Goal: Task Accomplishment & Management: Use online tool/utility

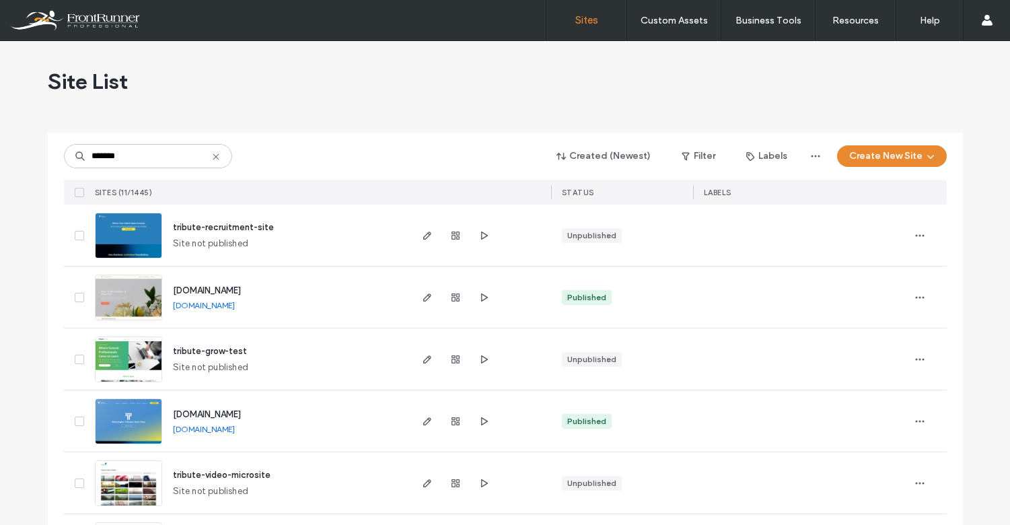
type input "*******"
click at [139, 429] on img at bounding box center [129, 445] width 66 height 92
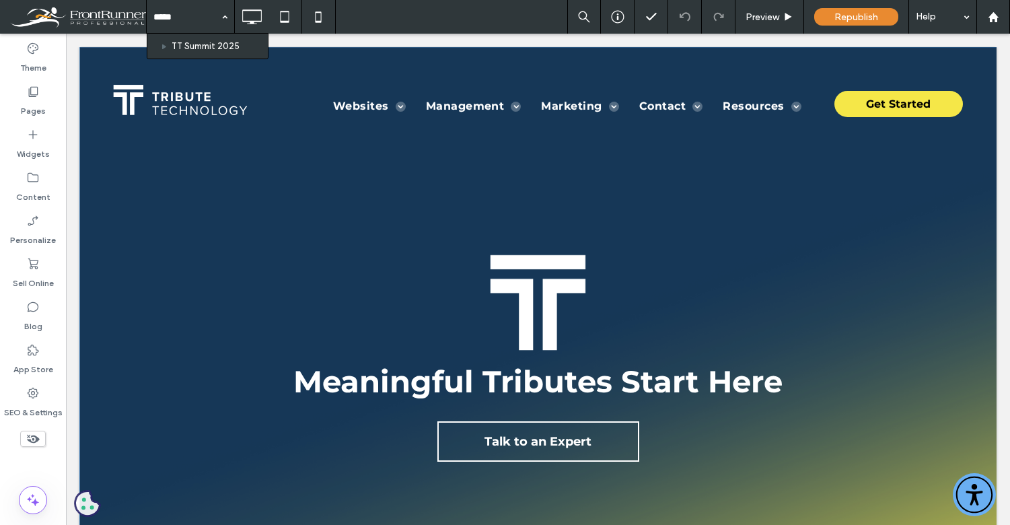
type input "******"
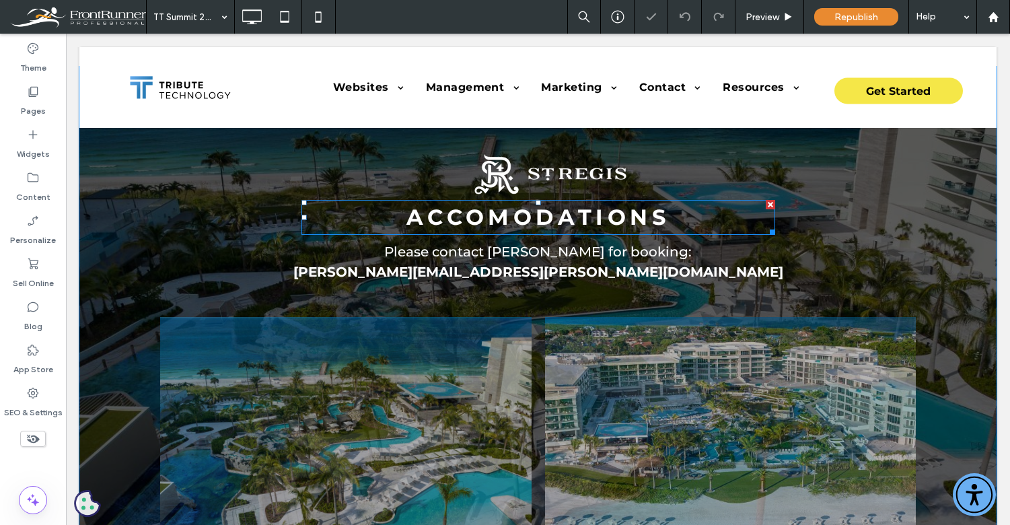
scroll to position [1237, 0]
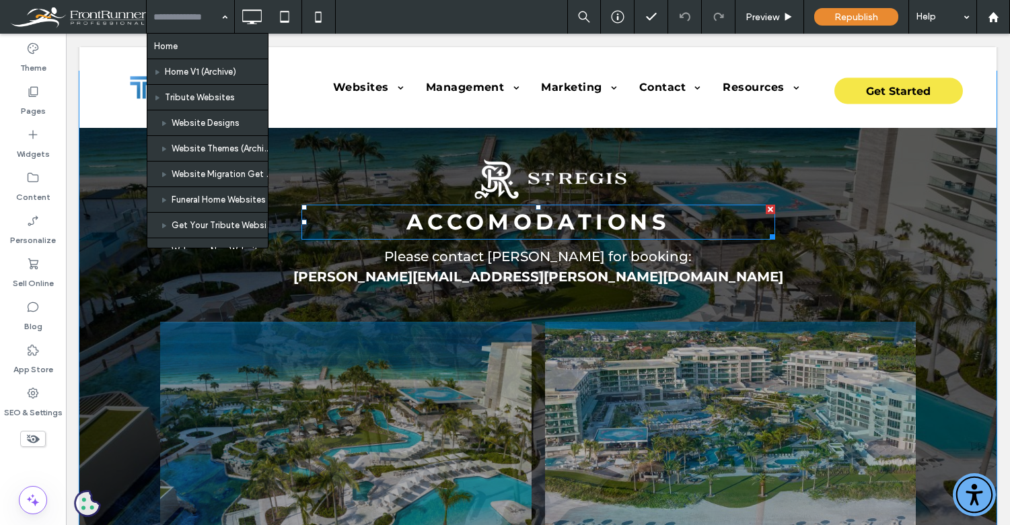
click at [491, 219] on strong "ACCOMODATIONS" at bounding box center [538, 222] width 263 height 26
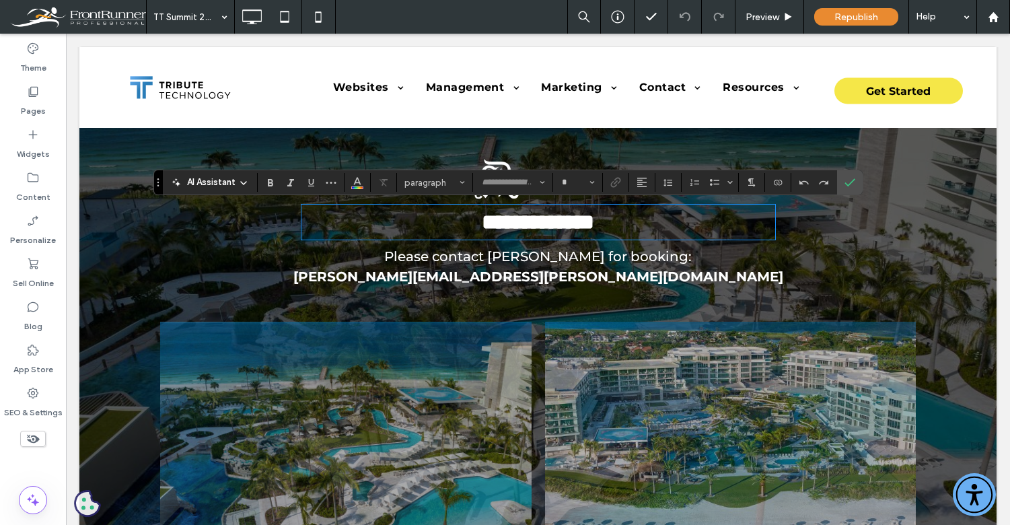
type input "**********"
click at [505, 219] on strong "**********" at bounding box center [538, 222] width 112 height 22
type input "**"
click at [332, 184] on icon "More" at bounding box center [331, 182] width 11 height 11
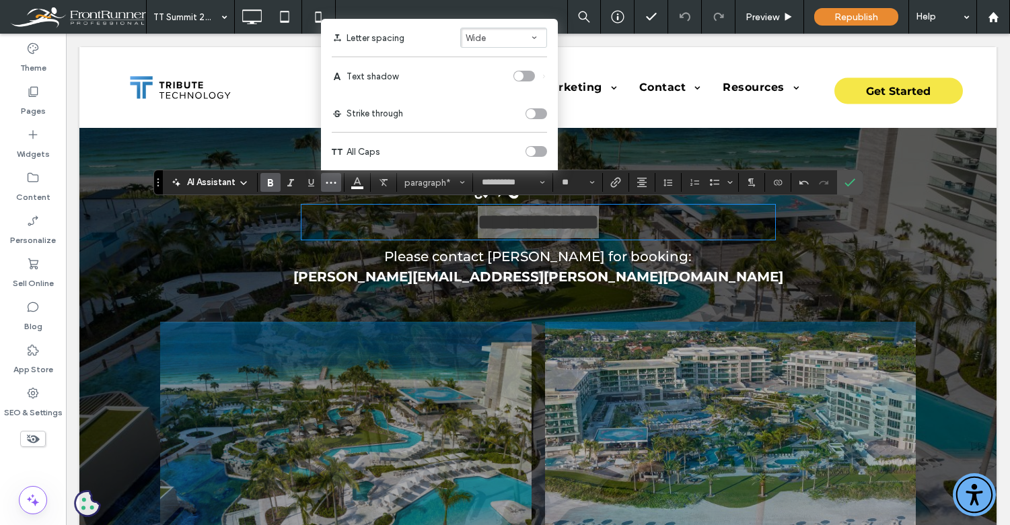
click at [533, 151] on div "toggle" at bounding box center [530, 151] width 9 height 9
click at [854, 185] on icon "Confirm" at bounding box center [850, 182] width 11 height 11
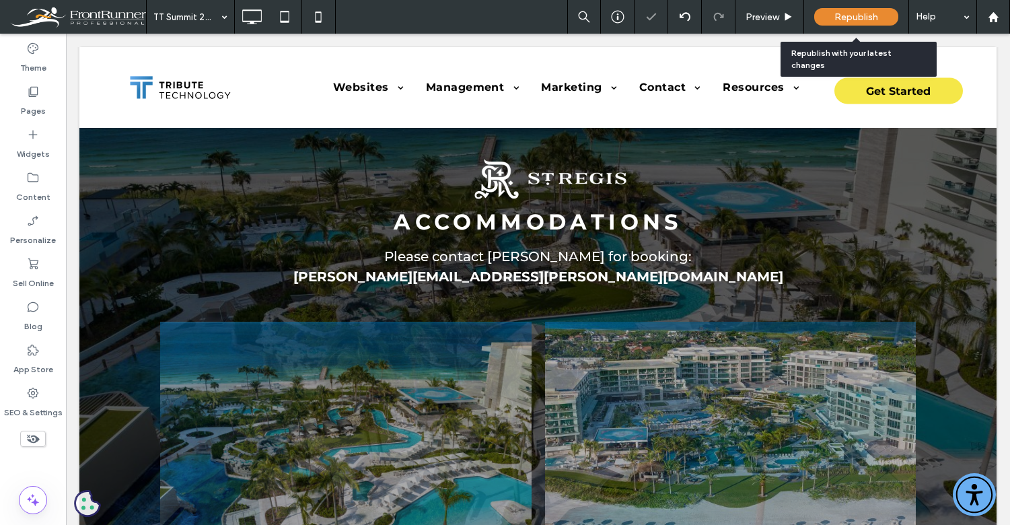
click at [874, 13] on span "Republish" at bounding box center [857, 16] width 44 height 11
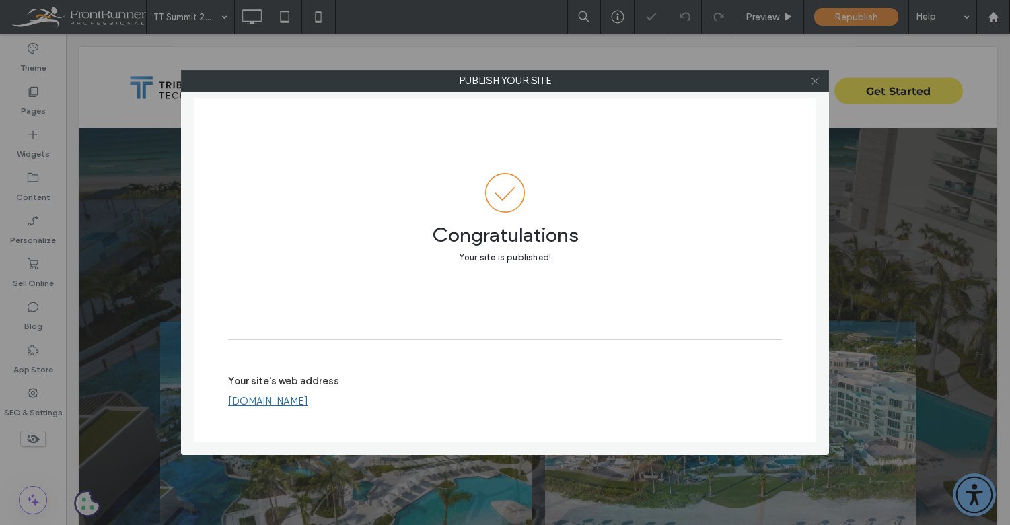
click at [815, 85] on icon at bounding box center [815, 81] width 10 height 10
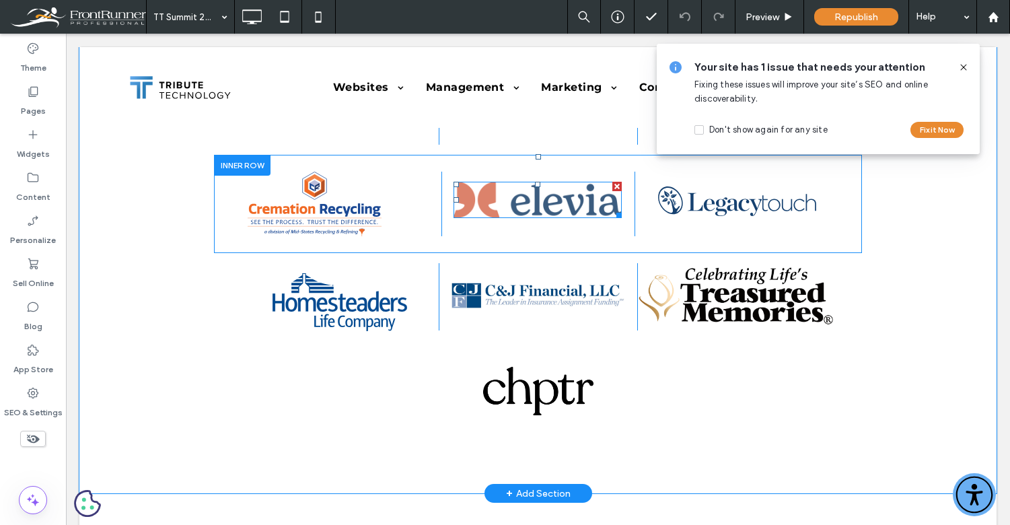
scroll to position [4803, 0]
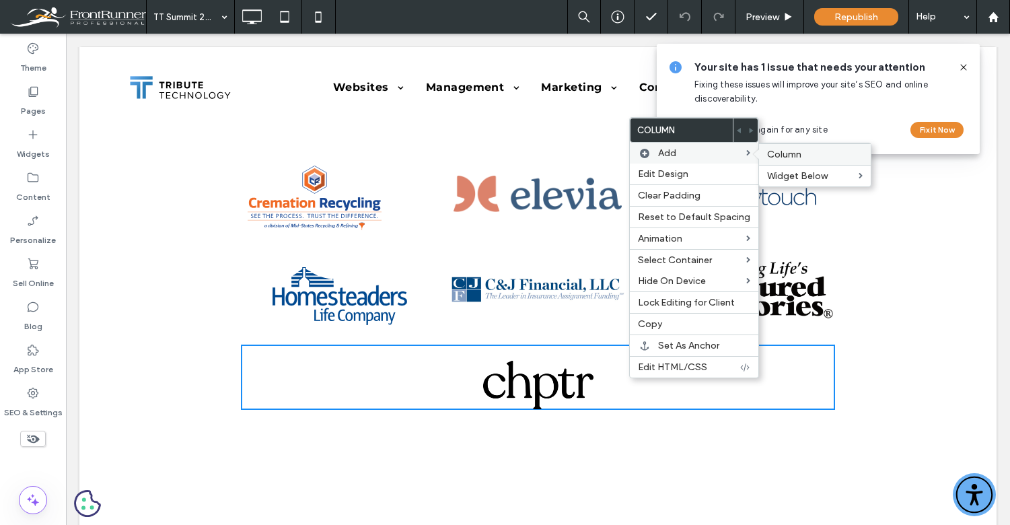
click at [787, 154] on span "Column" at bounding box center [784, 154] width 34 height 11
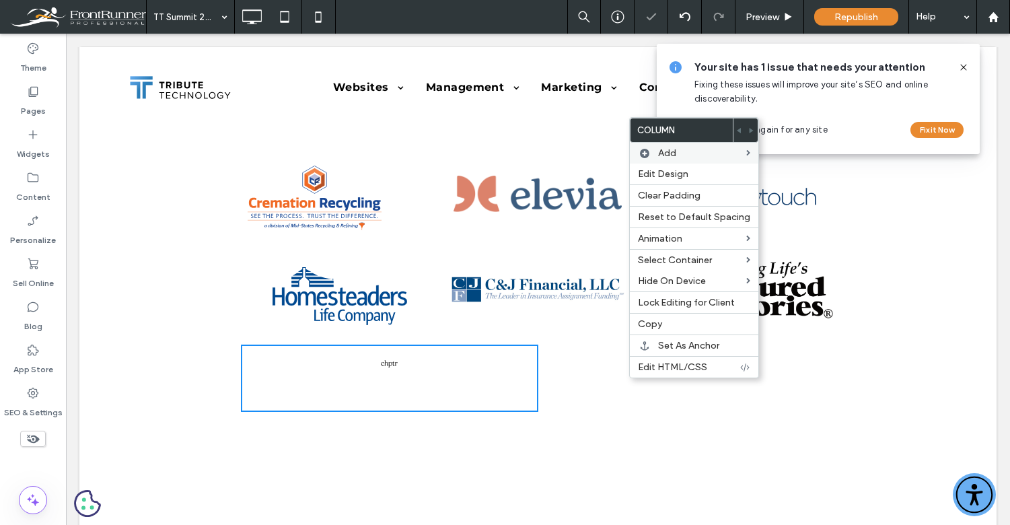
click at [569, 376] on div "Click To Paste Click To Paste" at bounding box center [687, 378] width 298 height 67
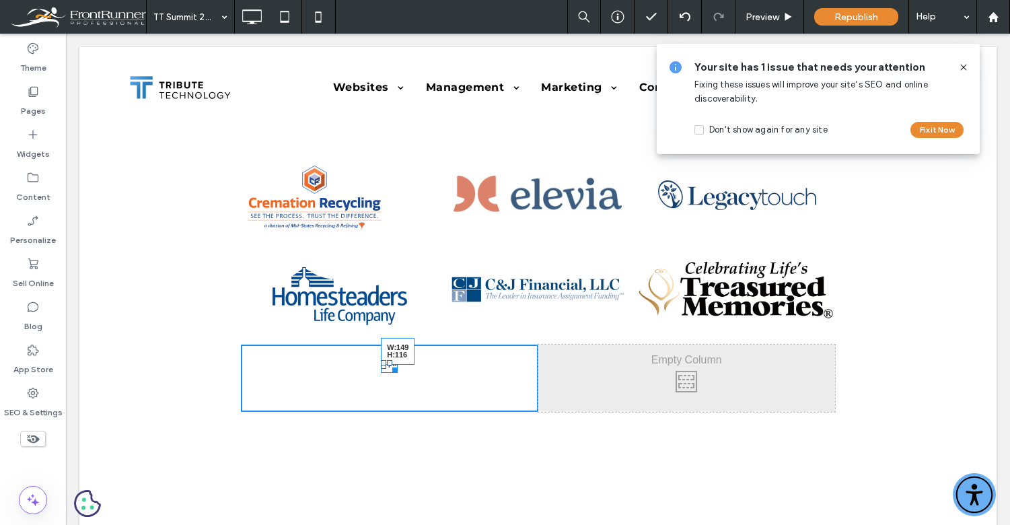
drag, startPoint x: 396, startPoint y: 368, endPoint x: 439, endPoint y: 388, distance: 47.3
click at [398, 373] on div "W:149 H:116" at bounding box center [389, 366] width 17 height 13
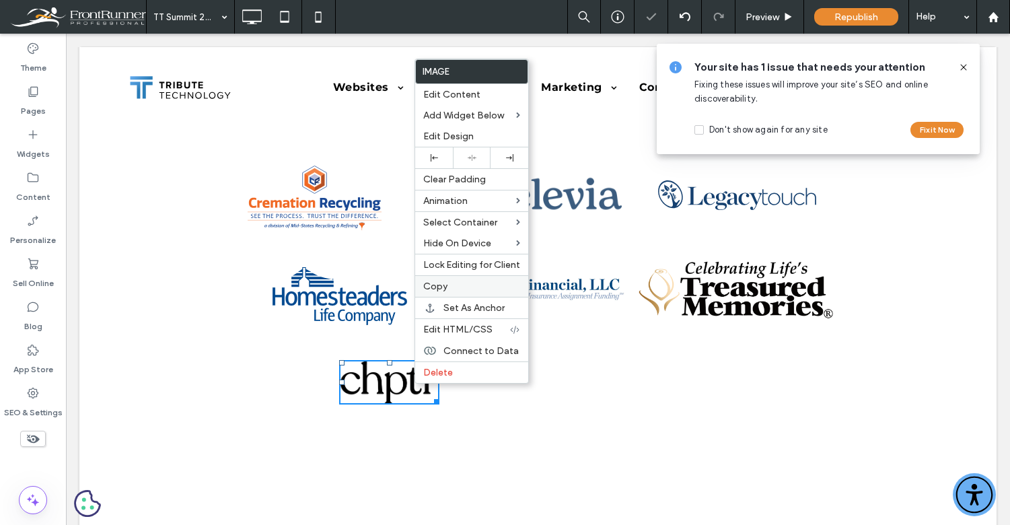
click at [459, 280] on div "Copy" at bounding box center [471, 286] width 113 height 22
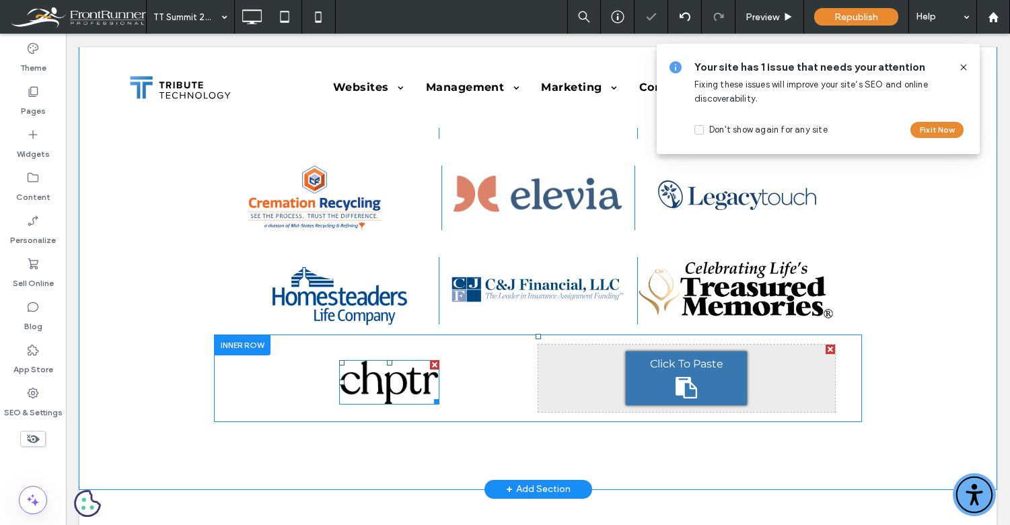
click at [691, 374] on div "Click To Paste" at bounding box center [686, 378] width 121 height 54
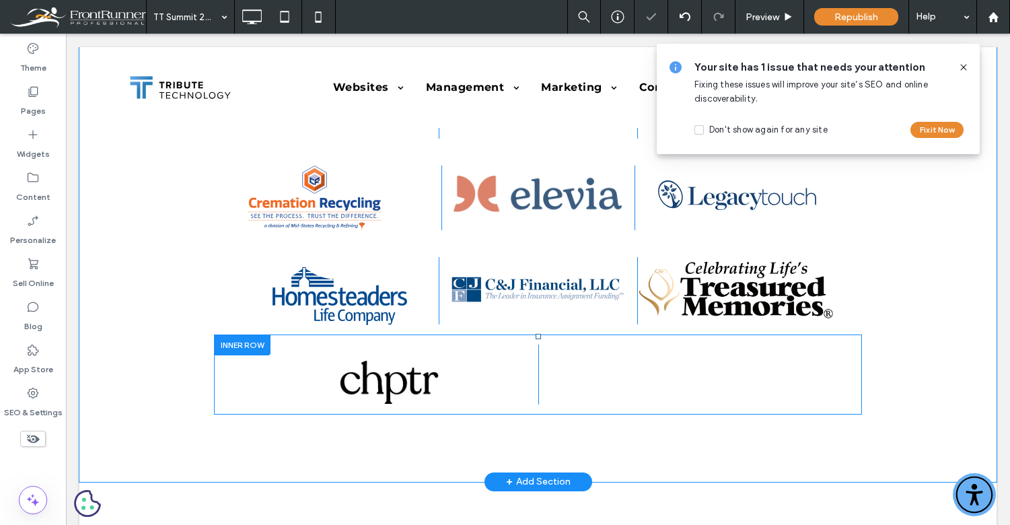
click at [678, 368] on img at bounding box center [687, 367] width 100 height 44
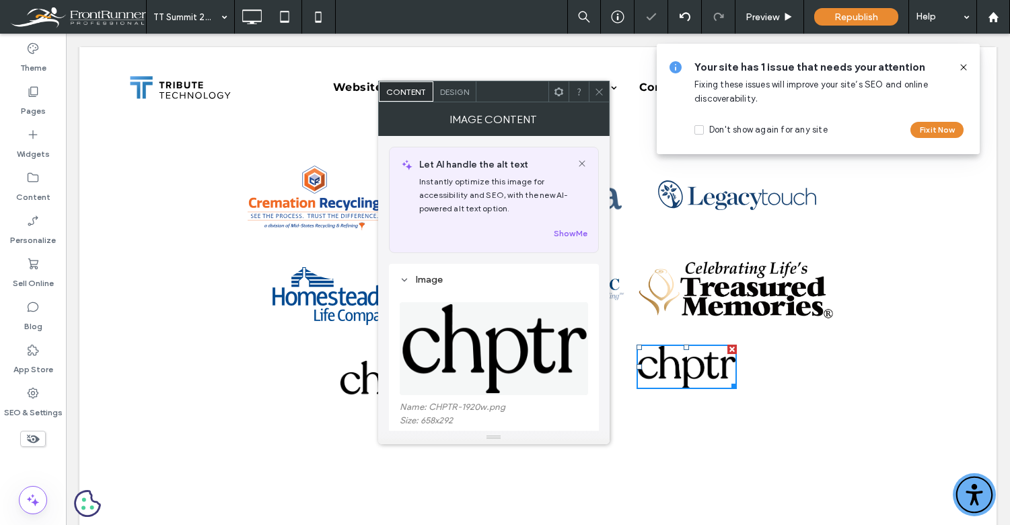
click at [460, 94] on span "Design" at bounding box center [454, 92] width 29 height 10
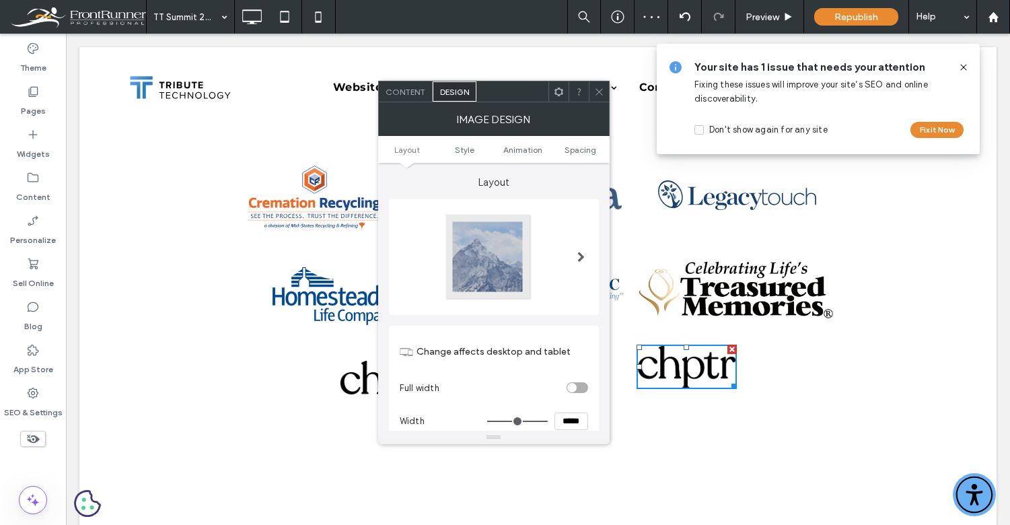
click at [415, 90] on span "Content" at bounding box center [406, 92] width 40 height 10
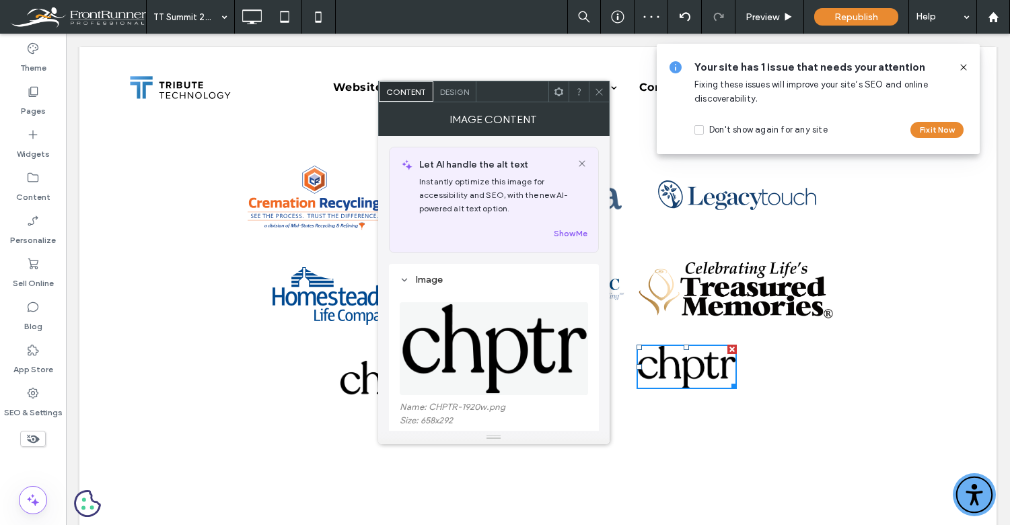
click at [502, 263] on div "Let AI handle the alt text Instantly optimize this image for accessibility and …" at bounding box center [494, 469] width 210 height 666
click at [502, 312] on img at bounding box center [495, 348] width 190 height 93
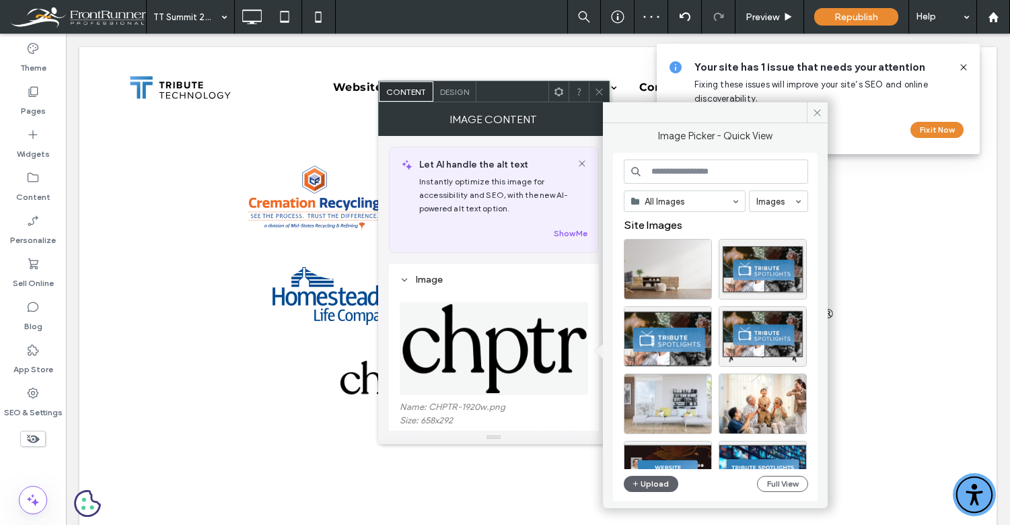
click at [701, 173] on input at bounding box center [716, 172] width 184 height 24
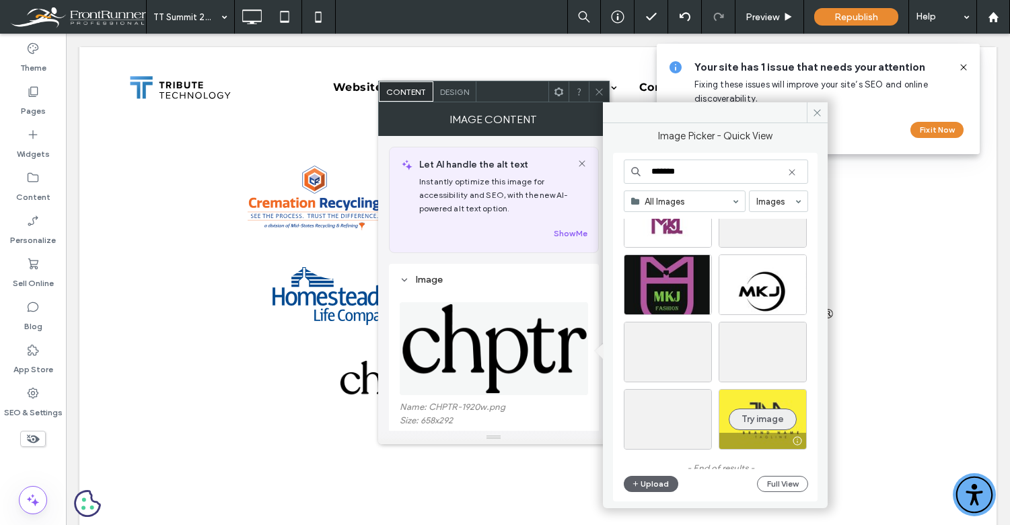
scroll to position [0, 0]
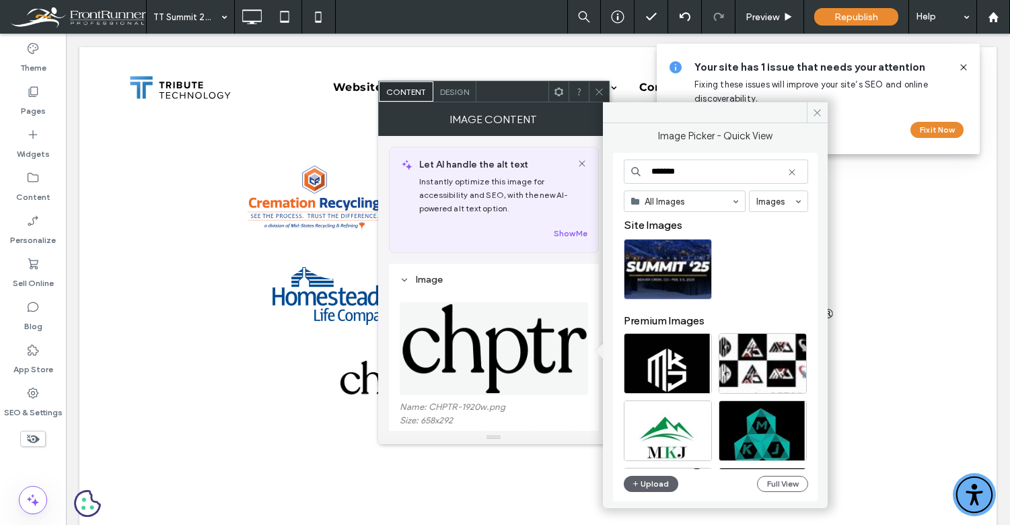
click at [693, 179] on input "*******" at bounding box center [716, 172] width 184 height 24
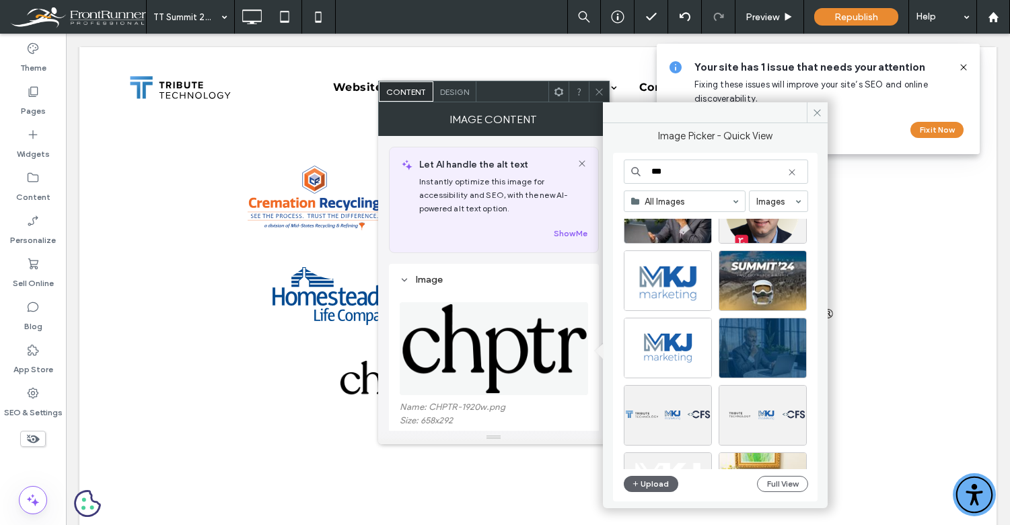
scroll to position [394, 0]
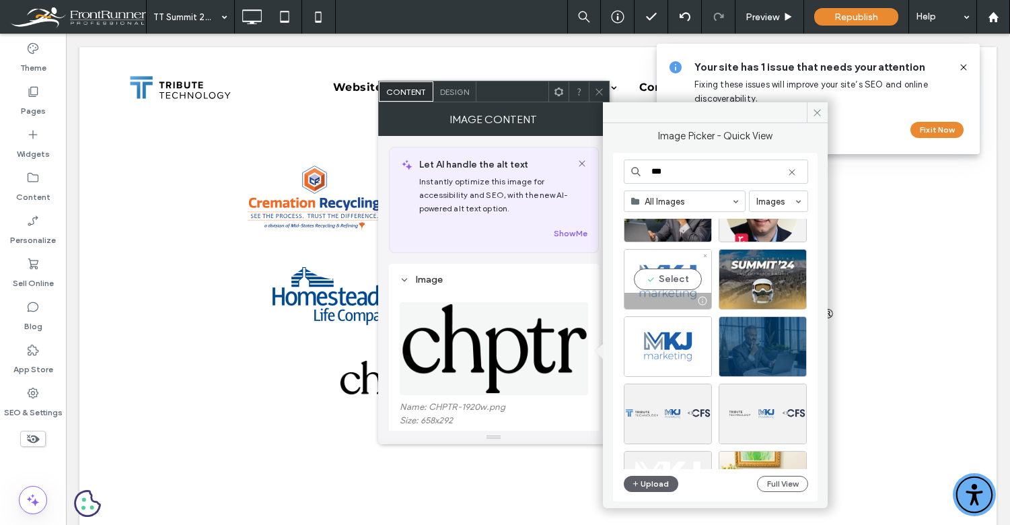
type input "***"
click at [673, 273] on div "Select" at bounding box center [668, 279] width 88 height 61
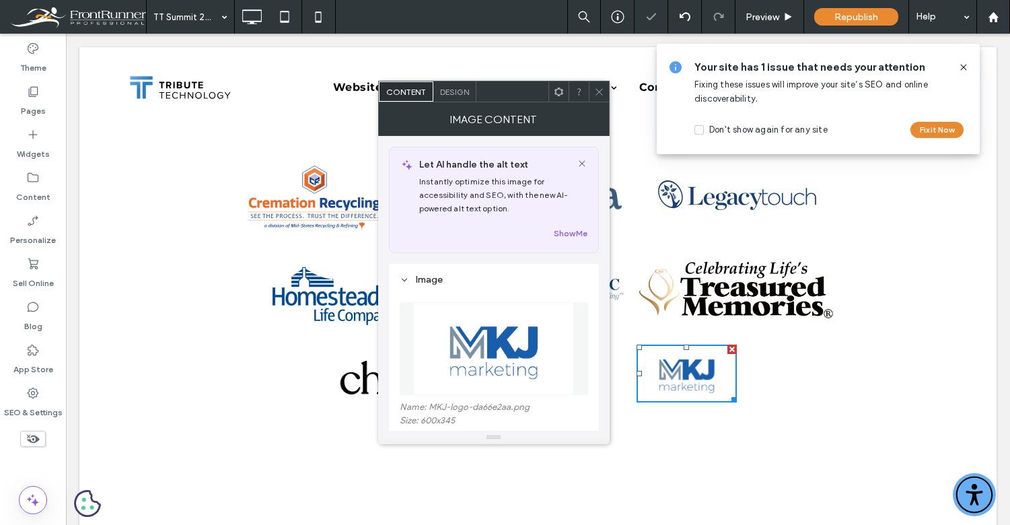
click at [598, 90] on use at bounding box center [599, 91] width 7 height 7
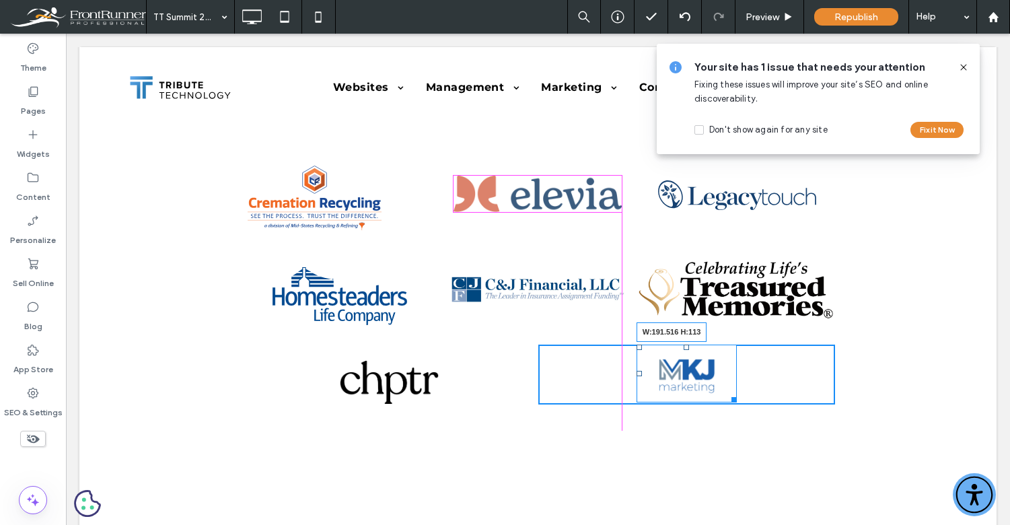
drag, startPoint x: 731, startPoint y: 398, endPoint x: 748, endPoint y: 427, distance: 32.9
click at [748, 415] on div "Click To Paste Click To Paste Click To Paste W:191.516 H:113" at bounding box center [538, 375] width 648 height 80
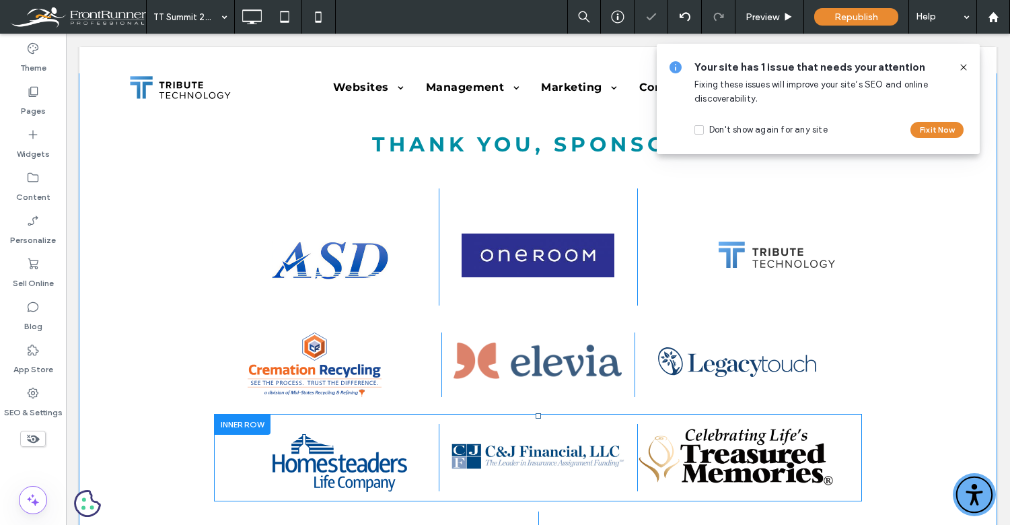
scroll to position [4673, 0]
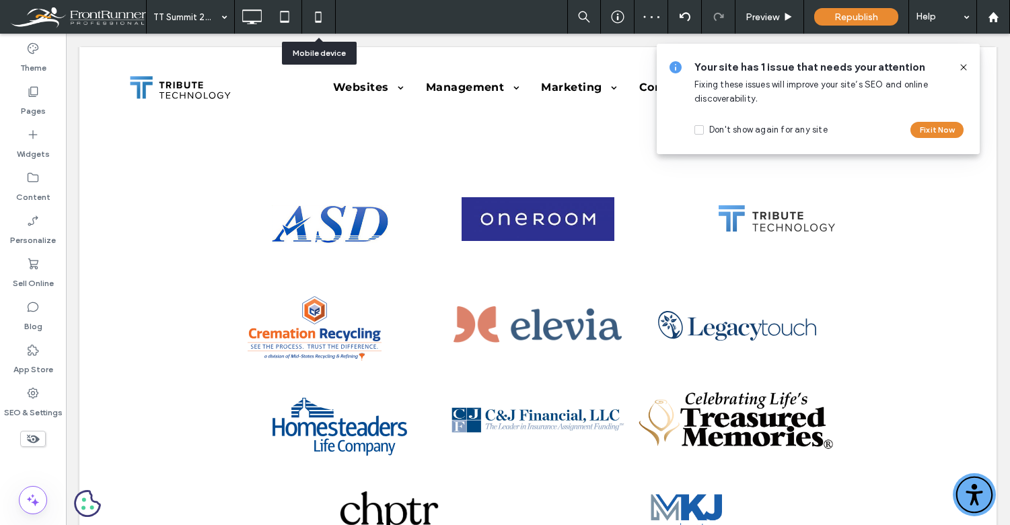
click at [292, 15] on icon at bounding box center [284, 16] width 27 height 27
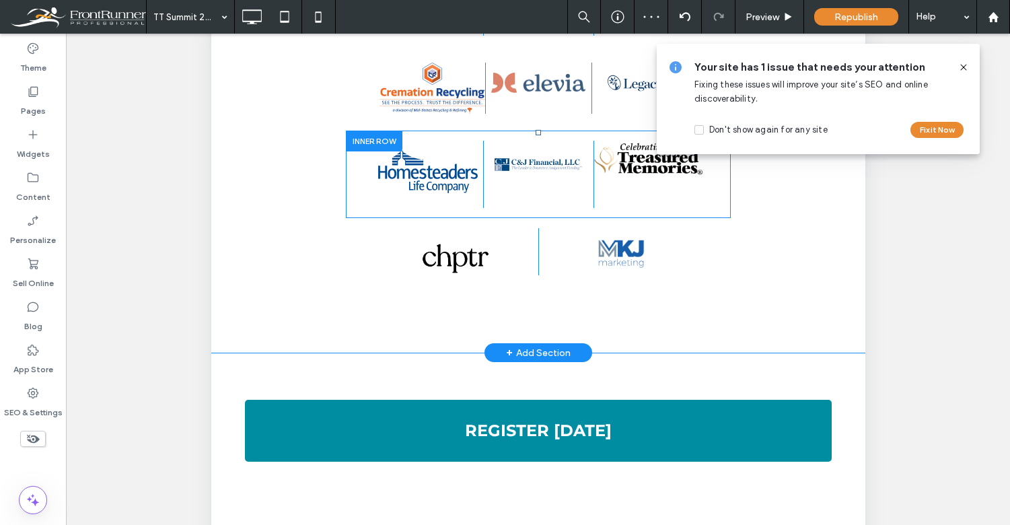
scroll to position [0, 0]
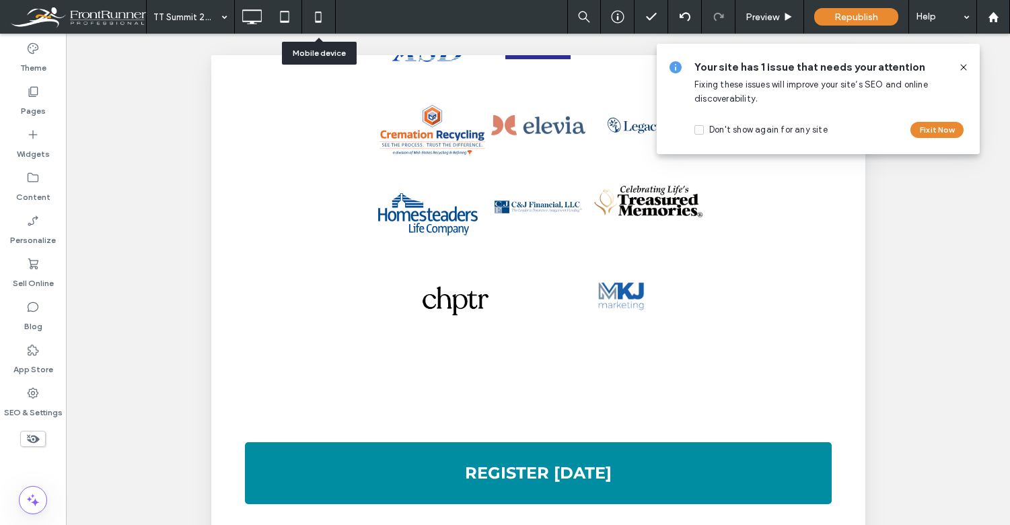
click at [317, 14] on icon at bounding box center [318, 16] width 27 height 27
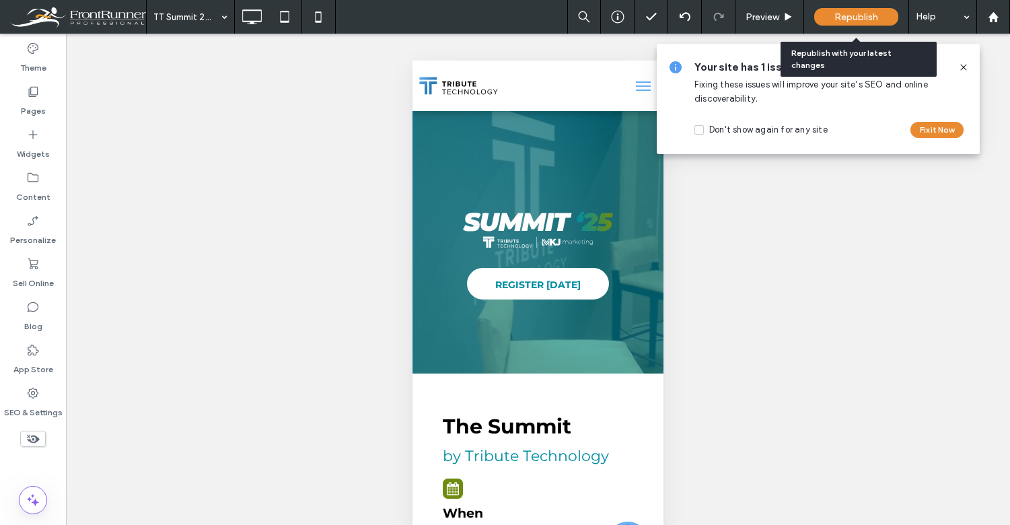
click at [874, 17] on span "Republish" at bounding box center [857, 16] width 44 height 11
